Goal: Information Seeking & Learning: Understand process/instructions

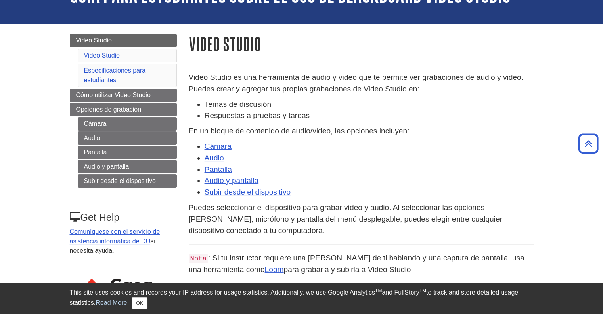
scroll to position [11, 0]
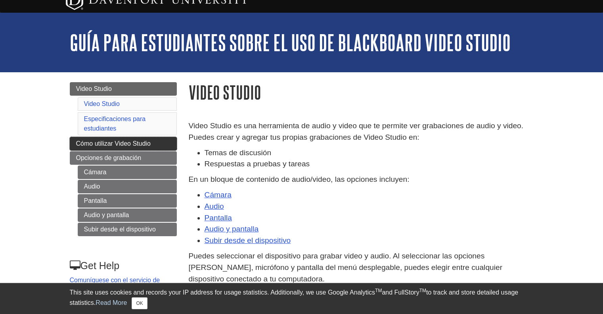
click at [119, 141] on span "Cómo utilizar Video Studio" at bounding box center [113, 143] width 75 height 7
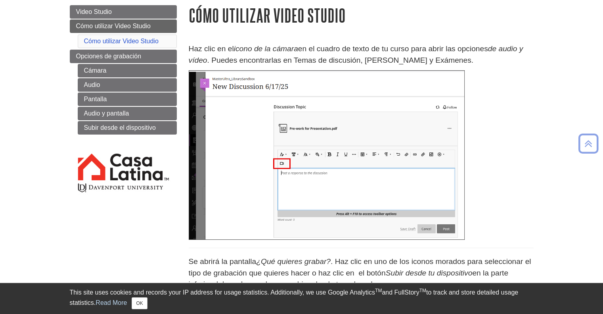
scroll to position [91, 0]
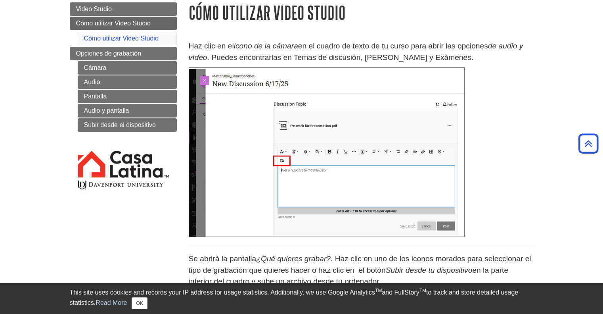
click at [236, 105] on img at bounding box center [327, 151] width 276 height 169
click at [384, 22] on h1 "Cómo utilizar Video Studio" at bounding box center [361, 12] width 345 height 20
